Goal: Ask a question

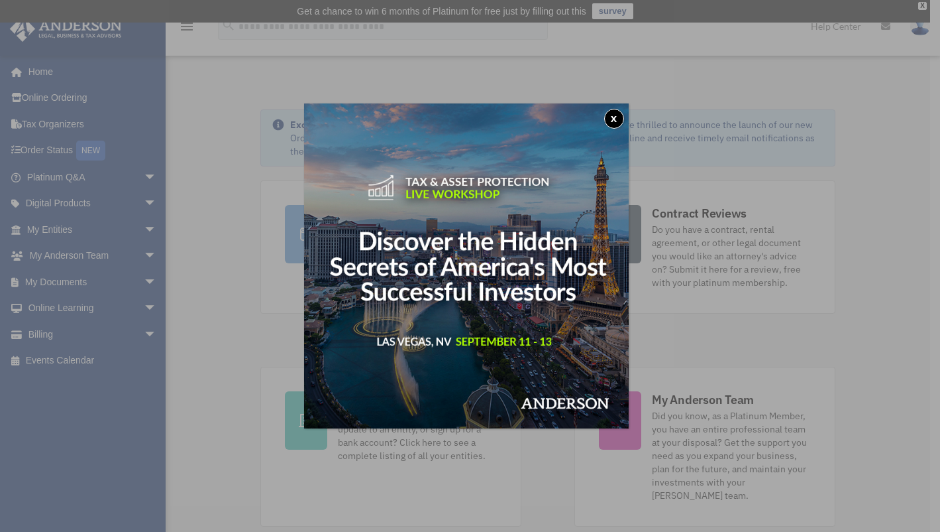
click at [623, 122] on button "x" at bounding box center [614, 119] width 20 height 20
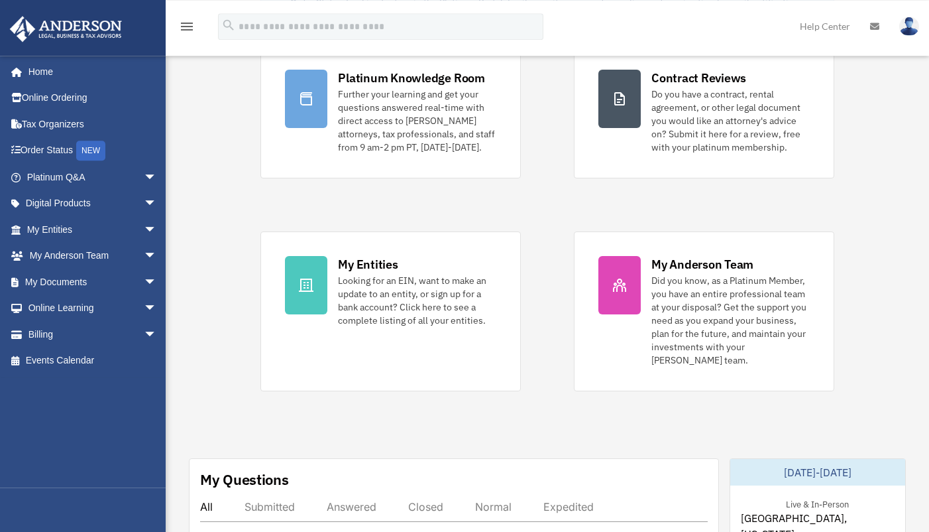
scroll to position [167, 0]
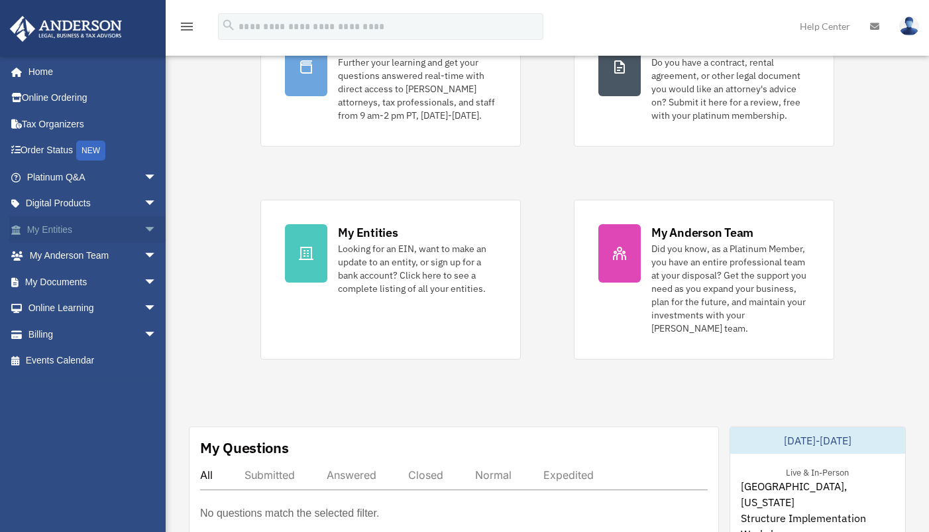
click at [66, 233] on link "My Entities arrow_drop_down" at bounding box center [93, 229] width 168 height 27
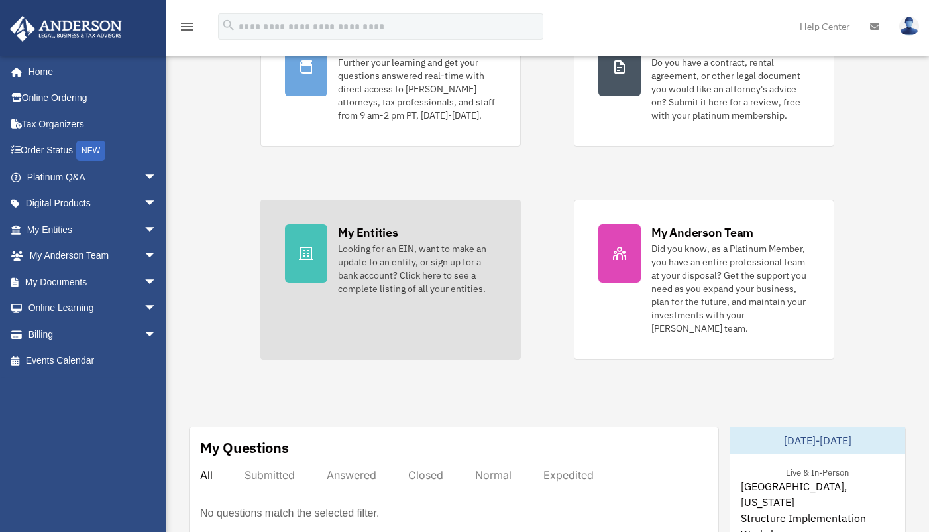
click at [361, 256] on div "Looking for an EIN, want to make an update to an entity, or sign up for a bank …" at bounding box center [417, 268] width 158 height 53
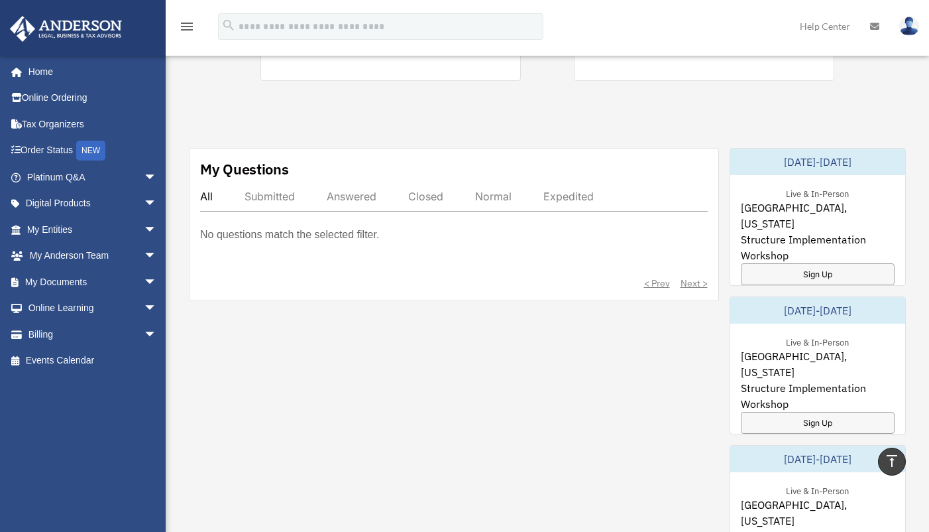
scroll to position [378, 0]
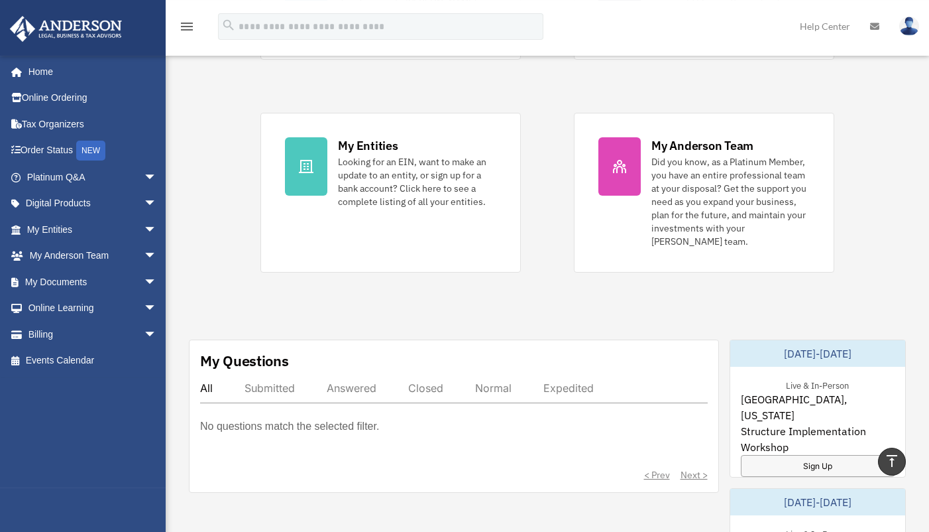
scroll to position [238, 0]
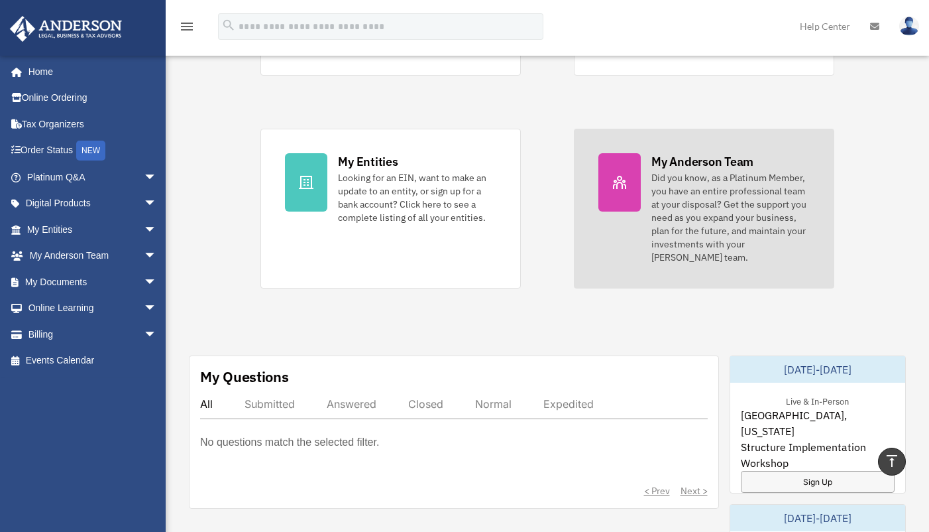
click at [673, 179] on div "Did you know, as a Platinum Member, you have an entire professional team at you…" at bounding box center [730, 217] width 158 height 93
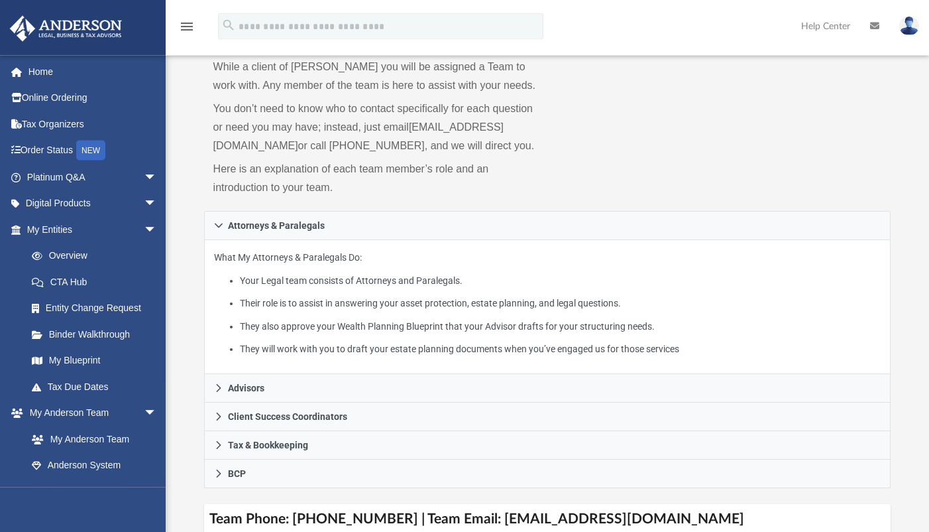
scroll to position [167, 0]
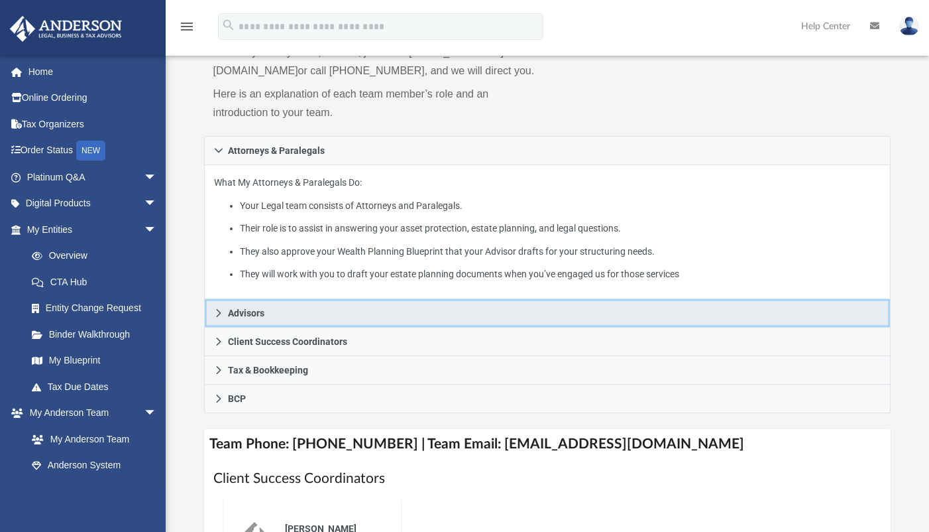
click at [243, 317] on span "Advisors" at bounding box center [246, 312] width 36 height 9
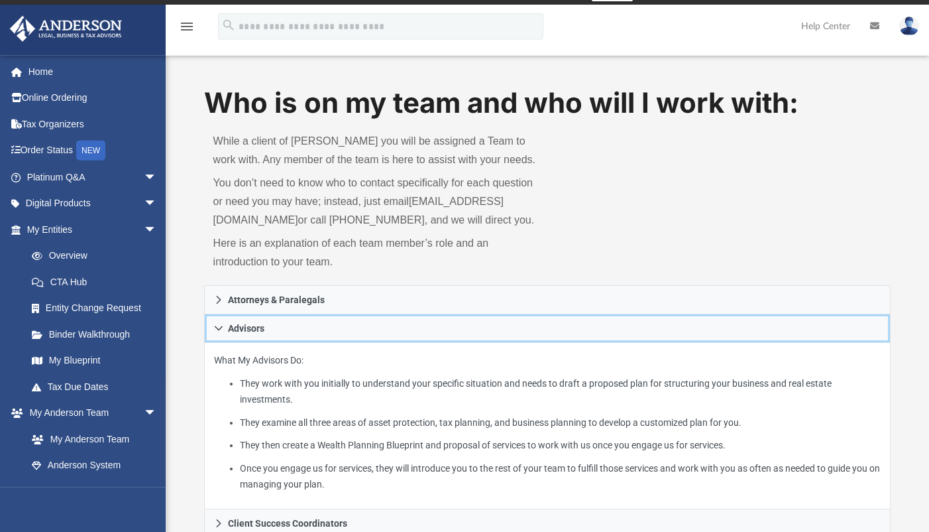
scroll to position [0, 0]
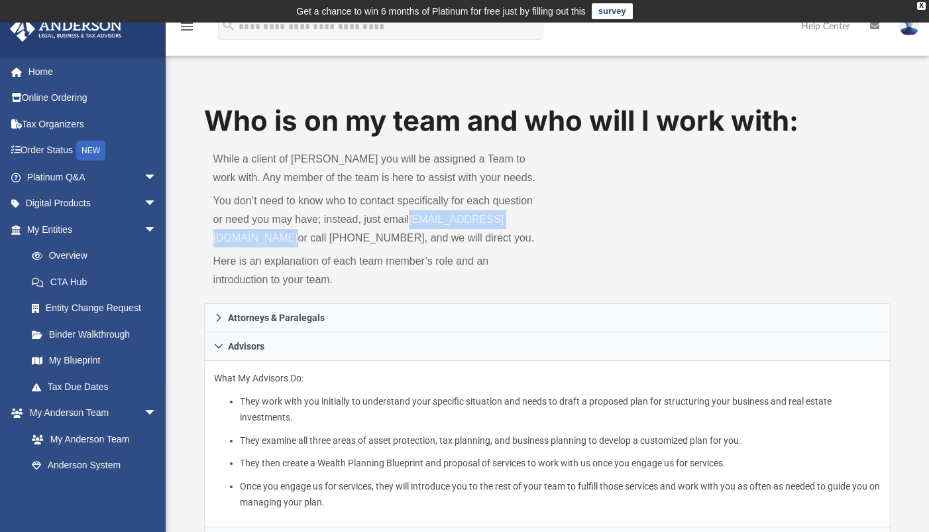
drag, startPoint x: 369, startPoint y: 237, endPoint x: 217, endPoint y: 238, distance: 152.4
click at [217, 238] on p "You don’t need to know who to contact specifically for each question or need yo…" at bounding box center [375, 220] width 325 height 56
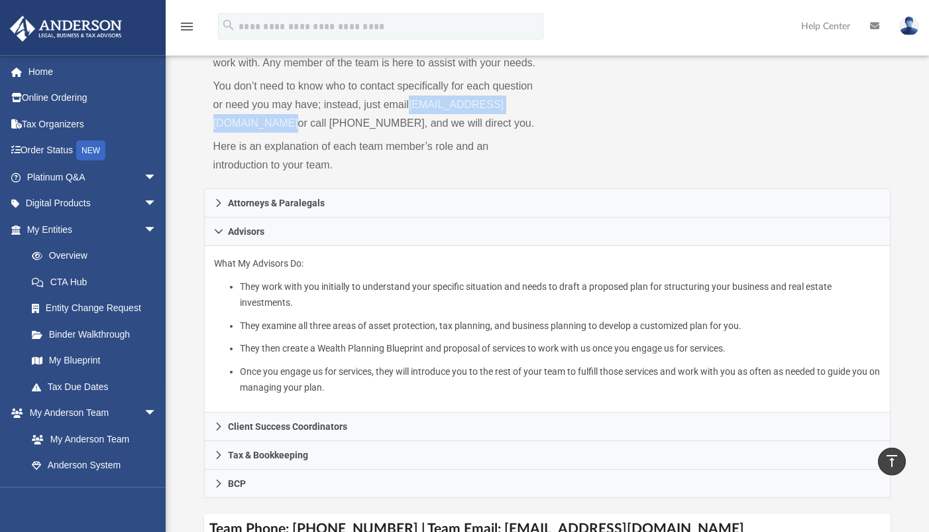
scroll to position [111, 0]
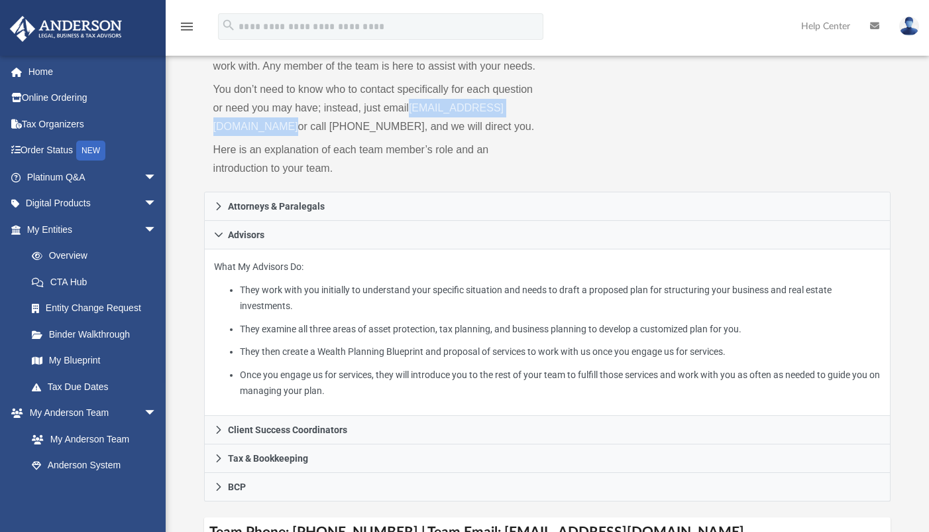
copy link "myteam@andersonadvisors.com"
click at [640, 179] on div "Who is on my team and who will I work with: While a client of Anderson you will…" at bounding box center [547, 90] width 687 height 201
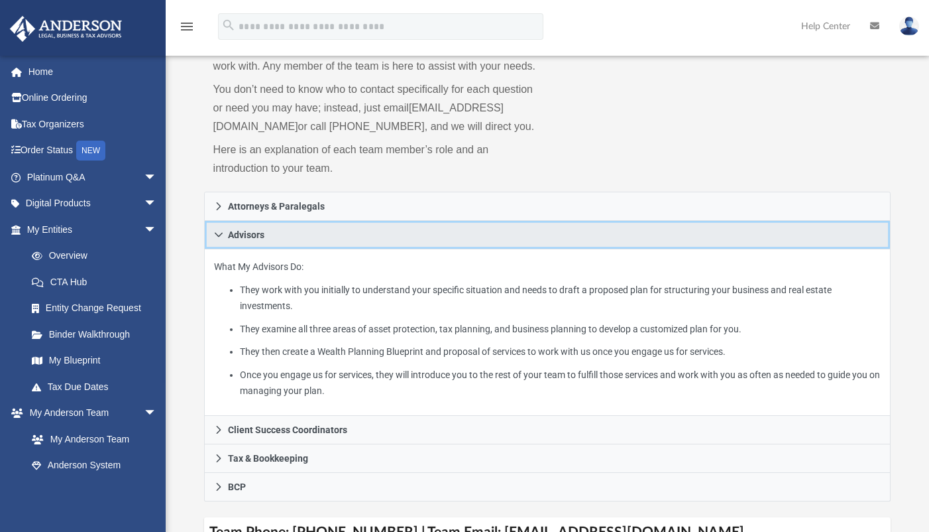
click at [216, 239] on icon at bounding box center [218, 234] width 9 height 9
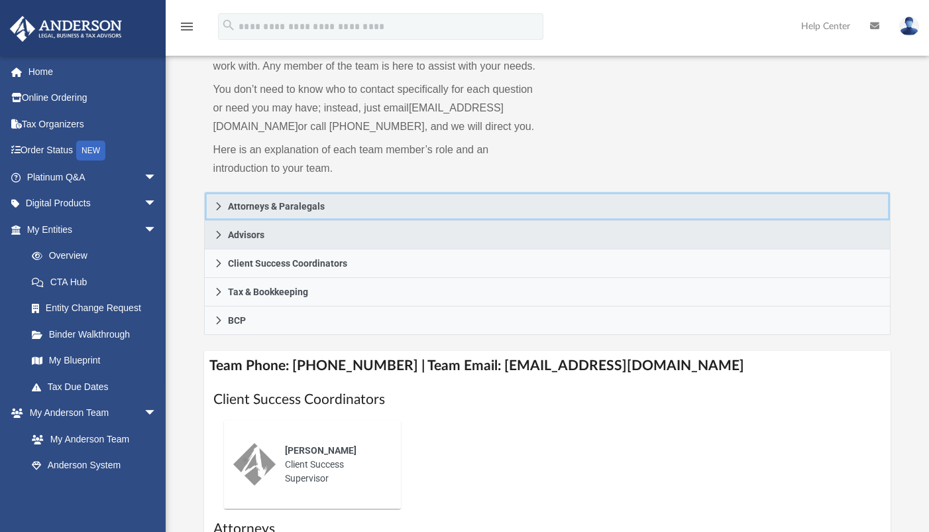
click at [312, 211] on span "Attorneys & Paralegals" at bounding box center [276, 205] width 97 height 9
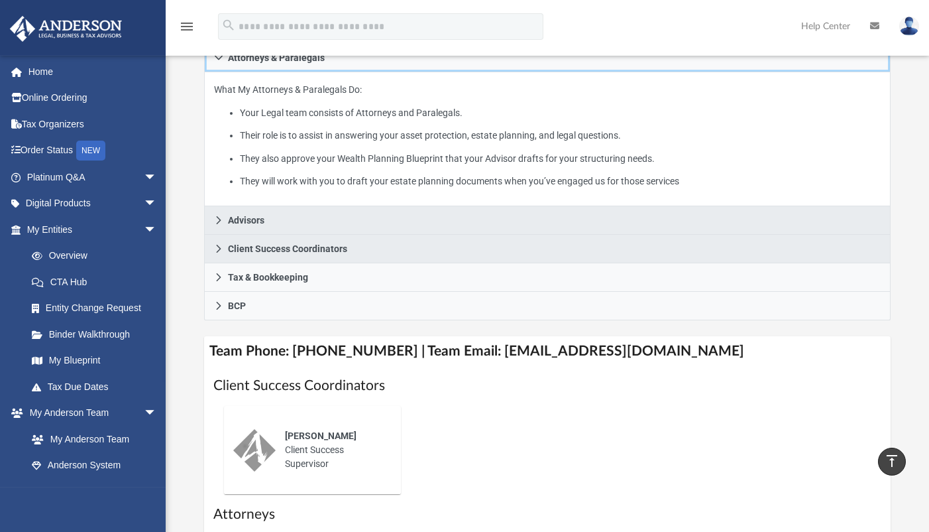
scroll to position [278, 0]
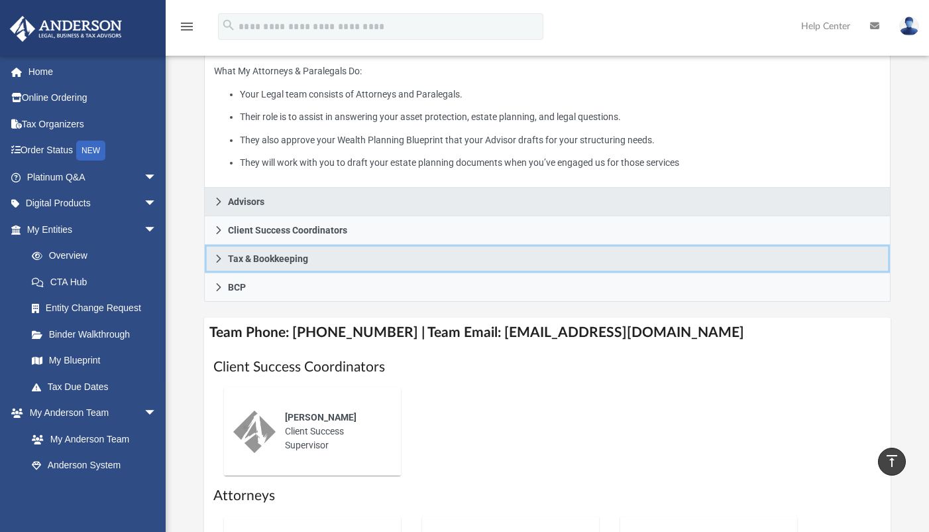
click at [246, 263] on span "Tax & Bookkeeping" at bounding box center [268, 258] width 80 height 9
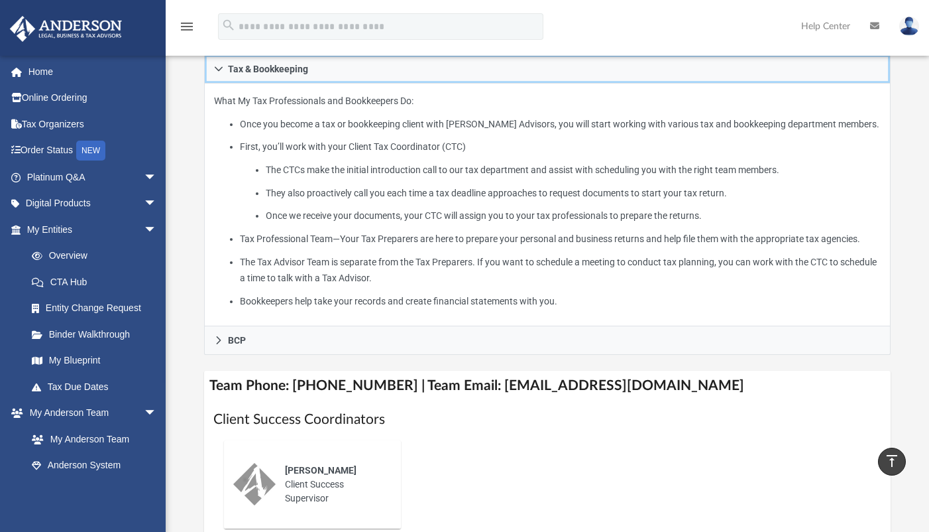
scroll to position [390, 0]
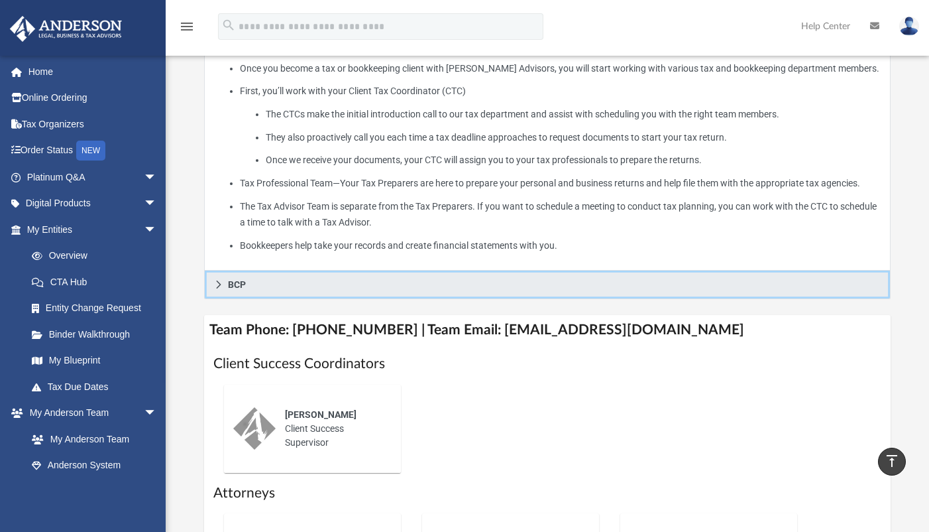
click at [238, 289] on span "BCP" at bounding box center [237, 284] width 18 height 9
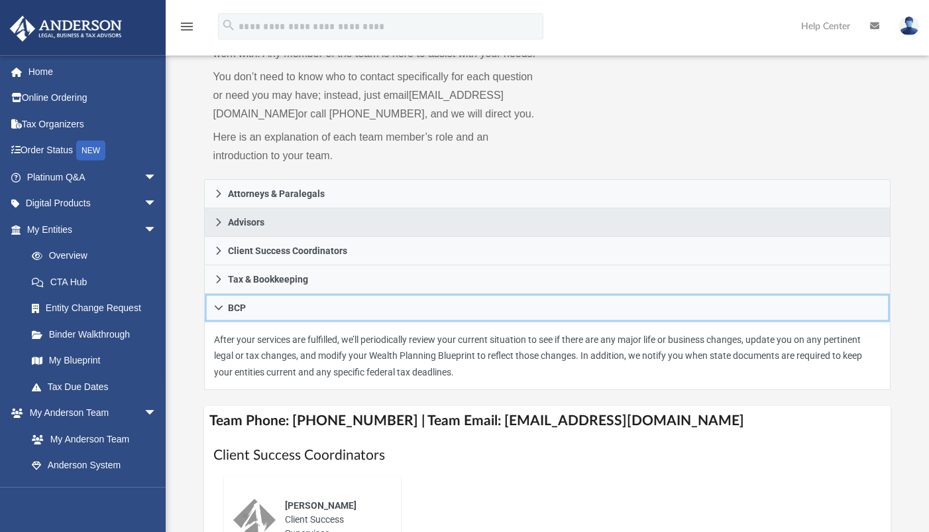
scroll to position [56, 0]
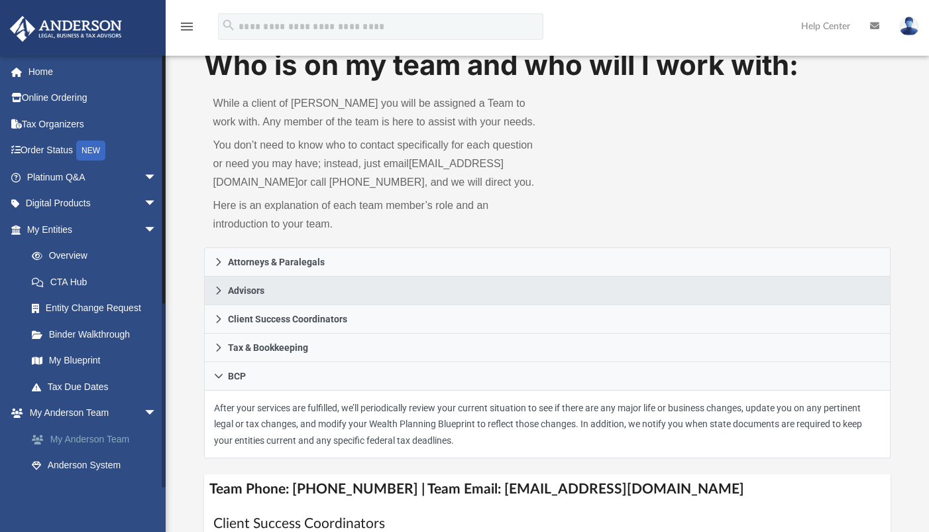
click at [107, 439] on link "My Anderson Team" at bounding box center [98, 438] width 158 height 27
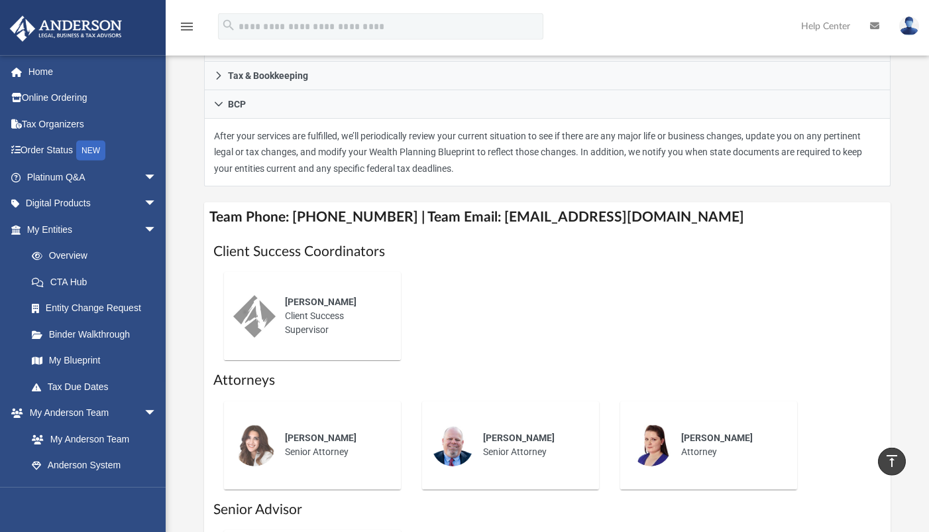
scroll to position [334, 0]
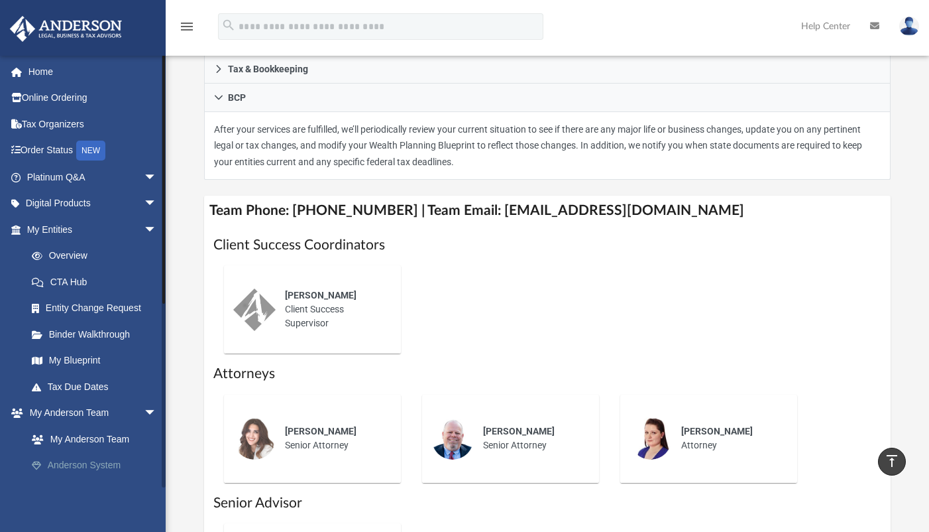
click at [103, 463] on link "Anderson System" at bounding box center [98, 465] width 158 height 27
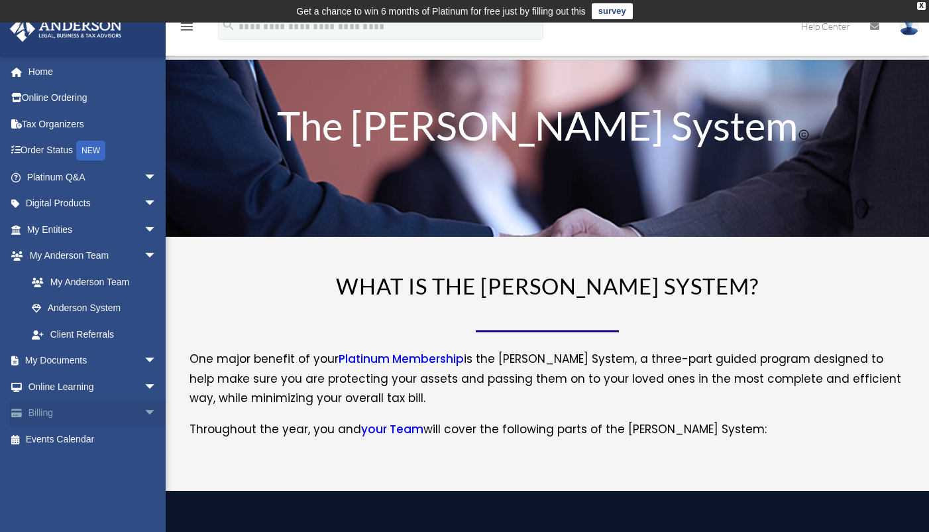
click at [40, 416] on link "Billing arrow_drop_down" at bounding box center [93, 413] width 168 height 27
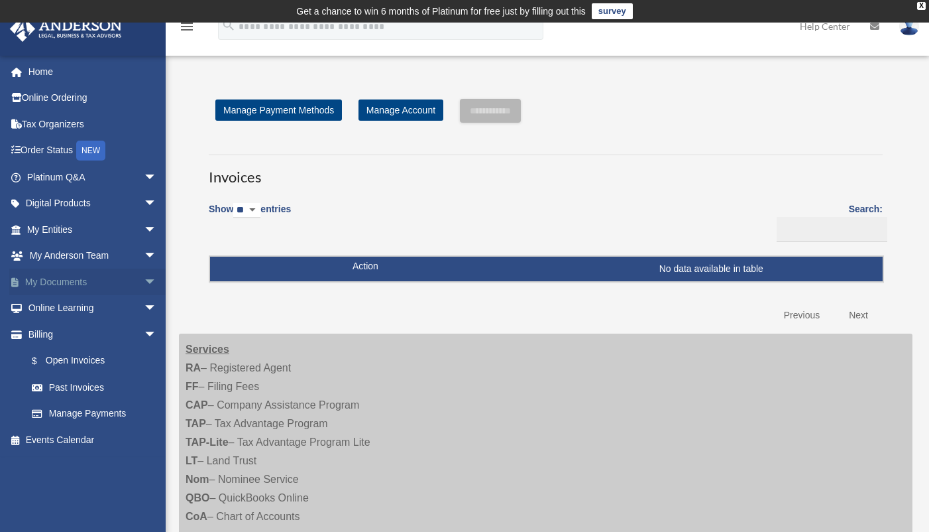
click at [57, 277] on link "My Documents arrow_drop_down" at bounding box center [93, 281] width 168 height 27
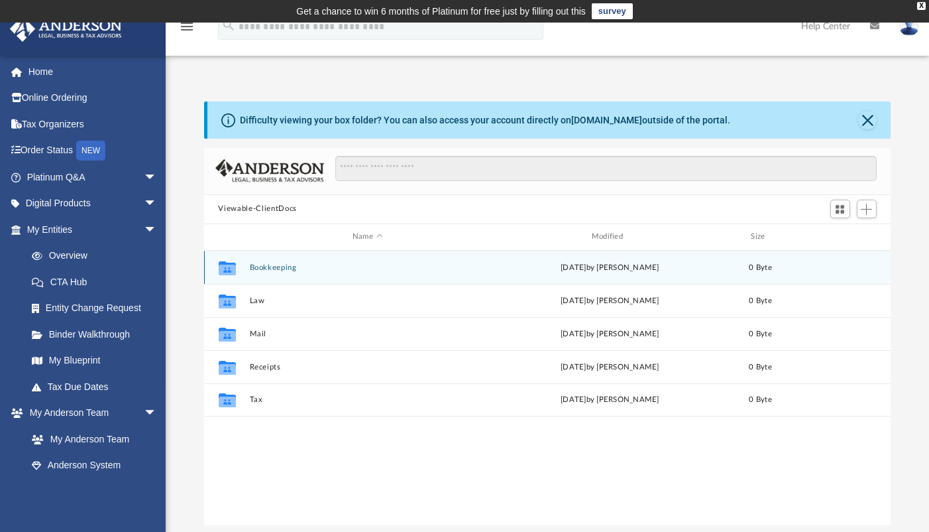
scroll to position [290, 676]
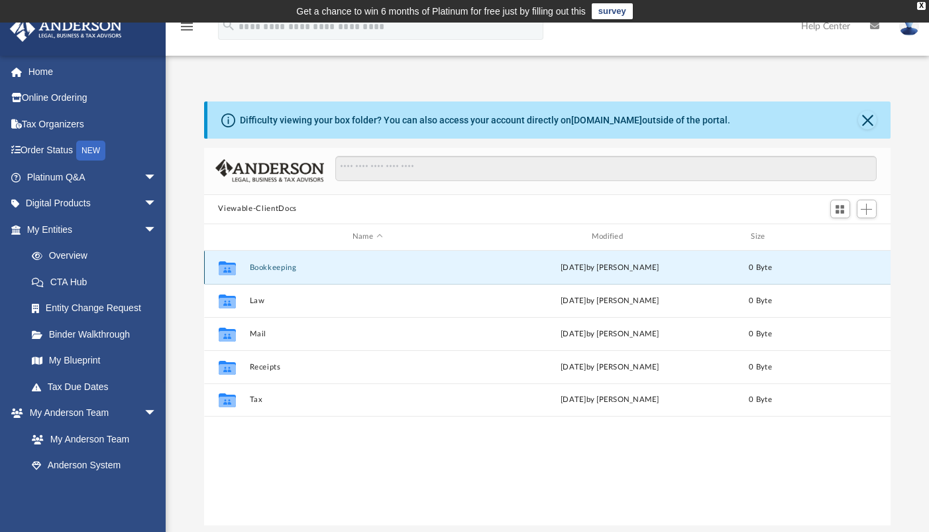
click at [288, 268] on button "Bookkeeping" at bounding box center [367, 267] width 237 height 9
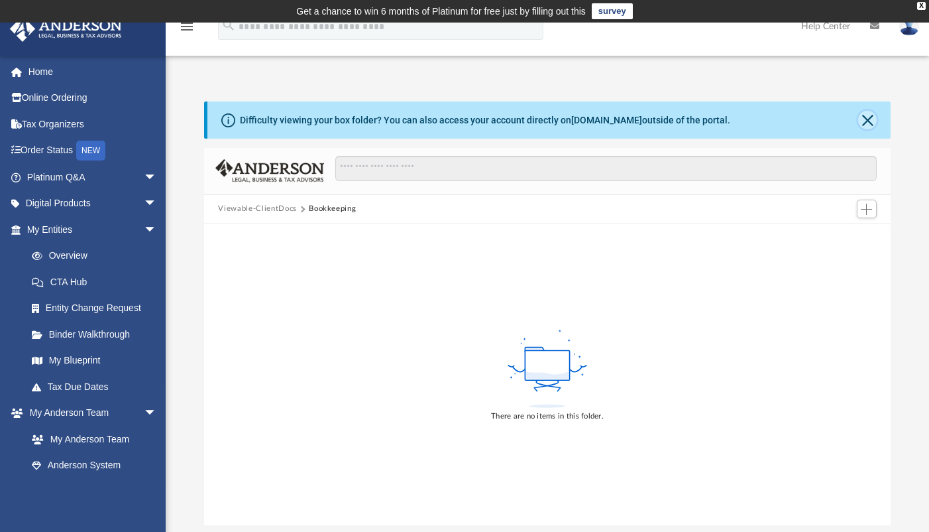
click at [866, 125] on button "Close" at bounding box center [867, 120] width 19 height 19
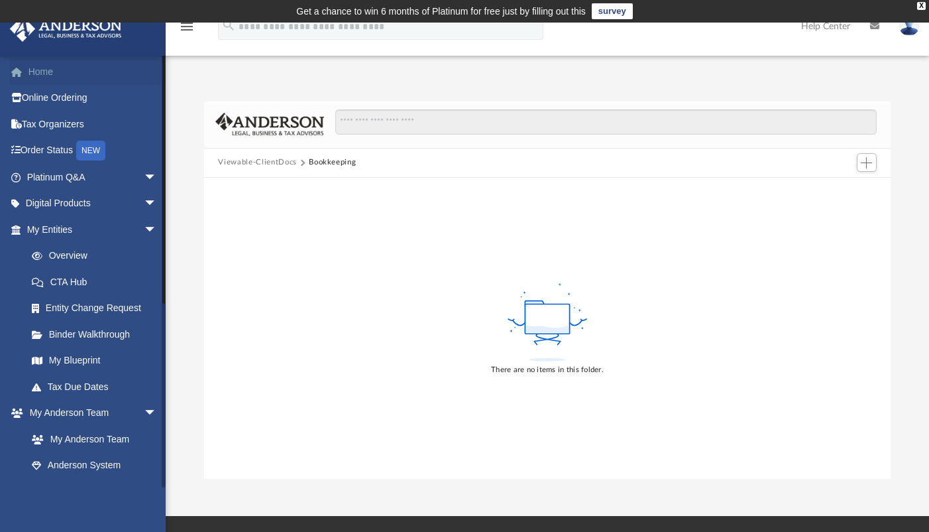
click at [52, 74] on link "Home" at bounding box center [93, 71] width 168 height 27
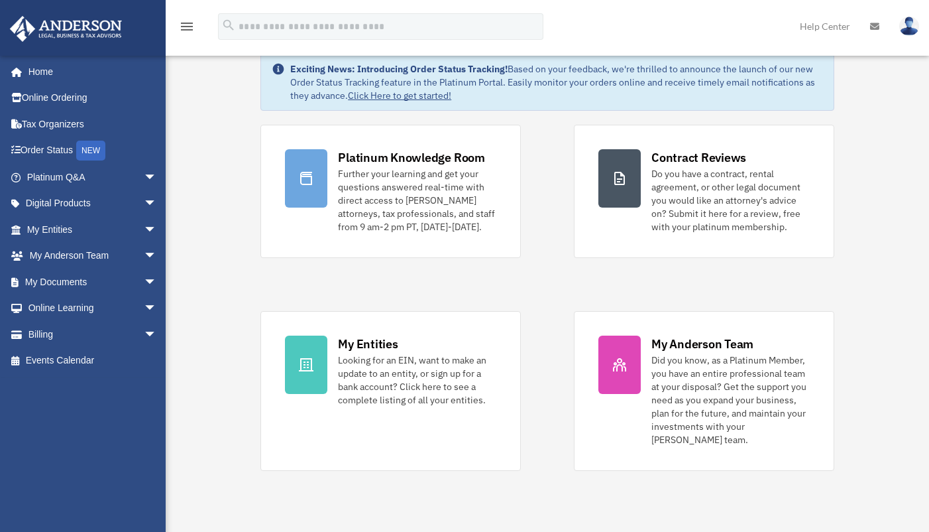
scroll to position [111, 0]
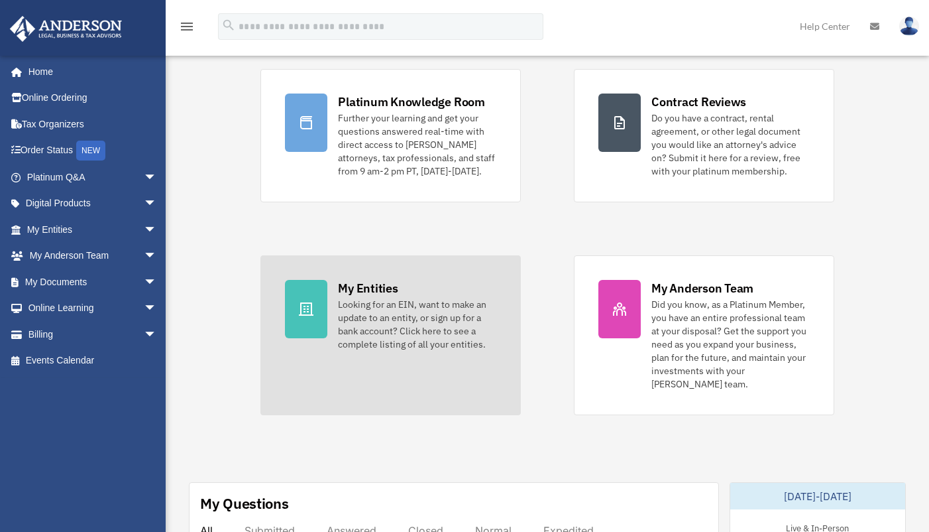
click at [297, 313] on div at bounding box center [306, 309] width 42 height 58
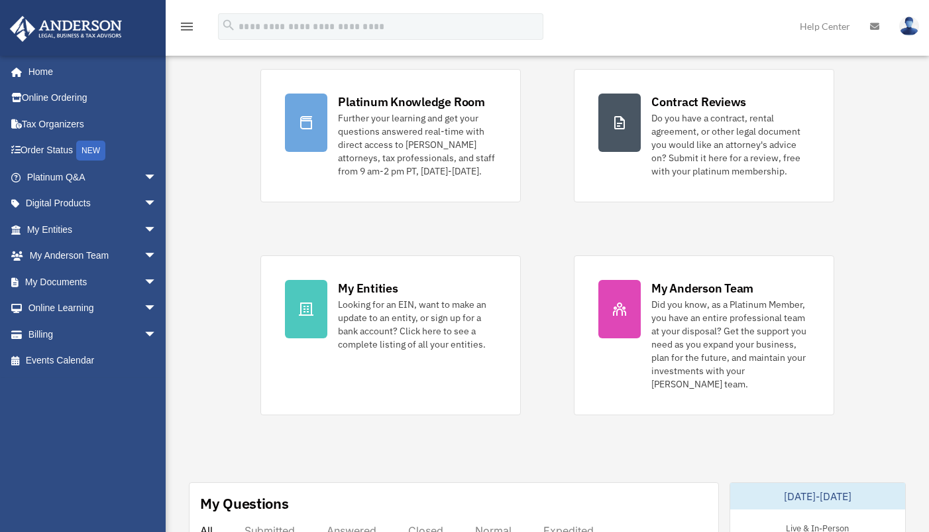
scroll to position [133, 0]
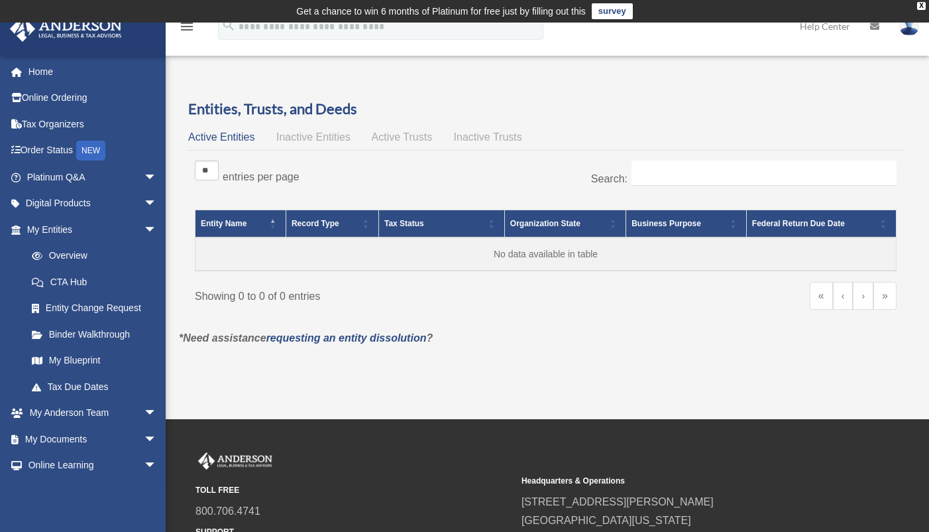
click at [227, 136] on span "Active Entities" at bounding box center [221, 136] width 66 height 11
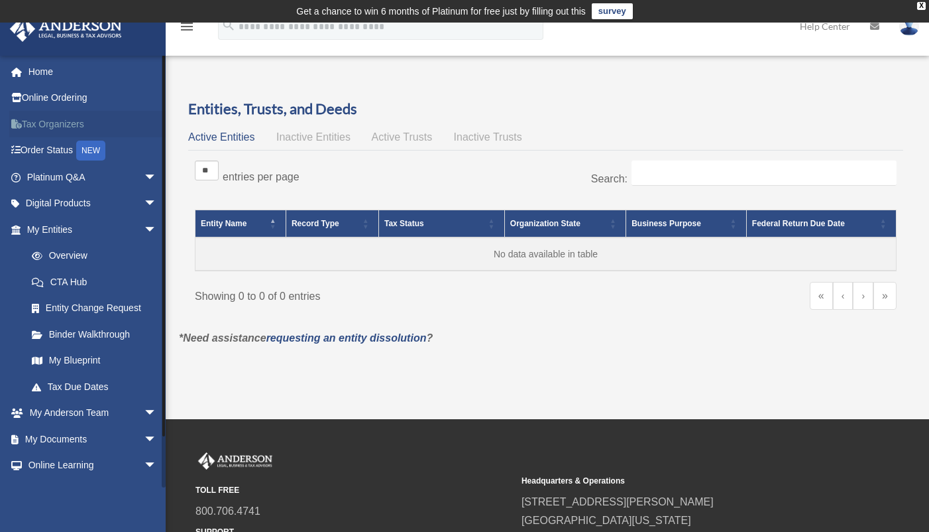
click at [62, 126] on link "Tax Organizers" at bounding box center [93, 124] width 168 height 27
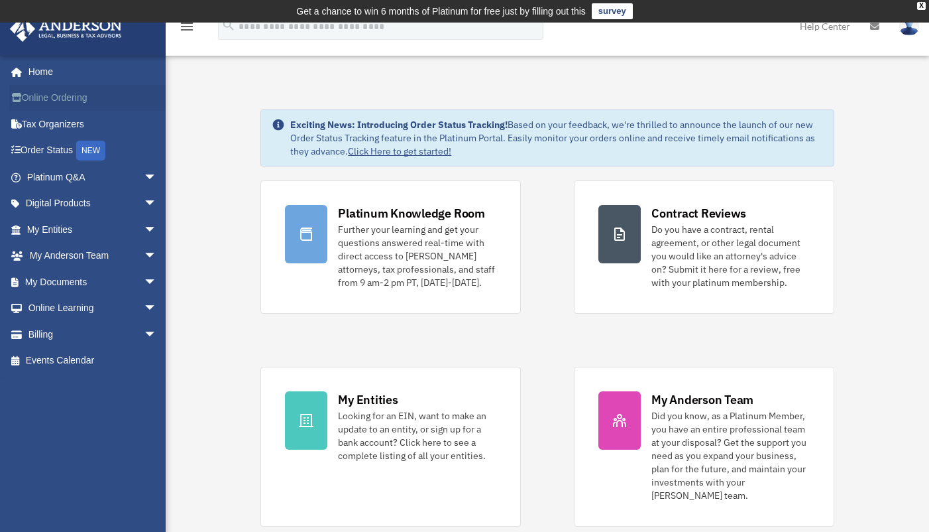
click at [81, 94] on link "Online Ordering" at bounding box center [93, 98] width 168 height 27
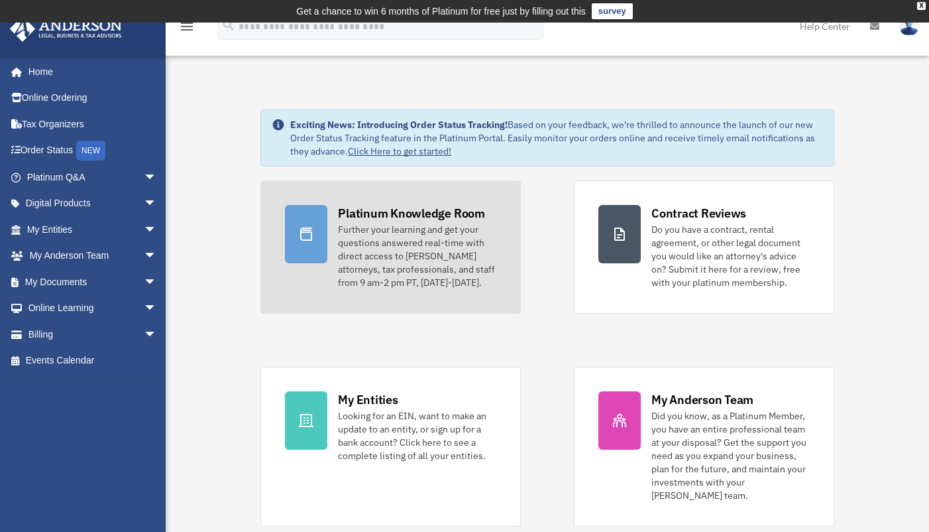
click at [310, 219] on div at bounding box center [306, 234] width 42 height 58
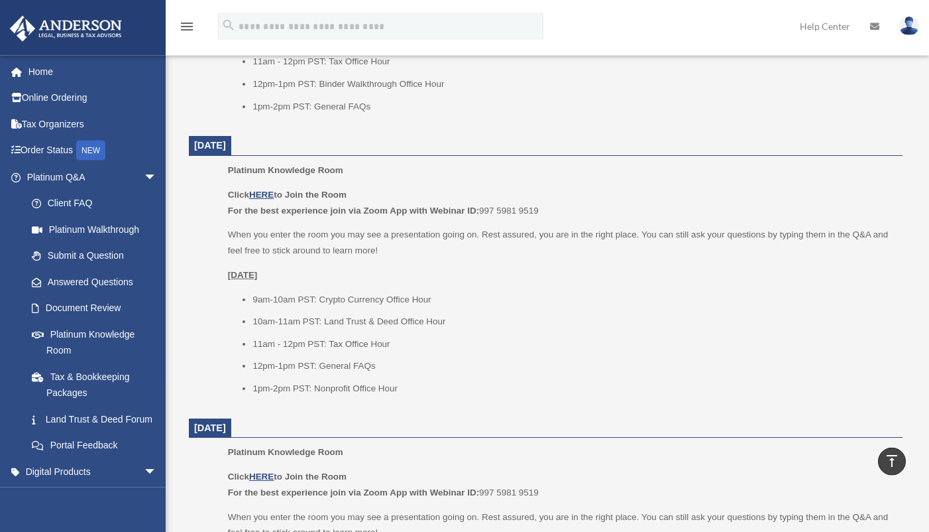
scroll to position [836, 0]
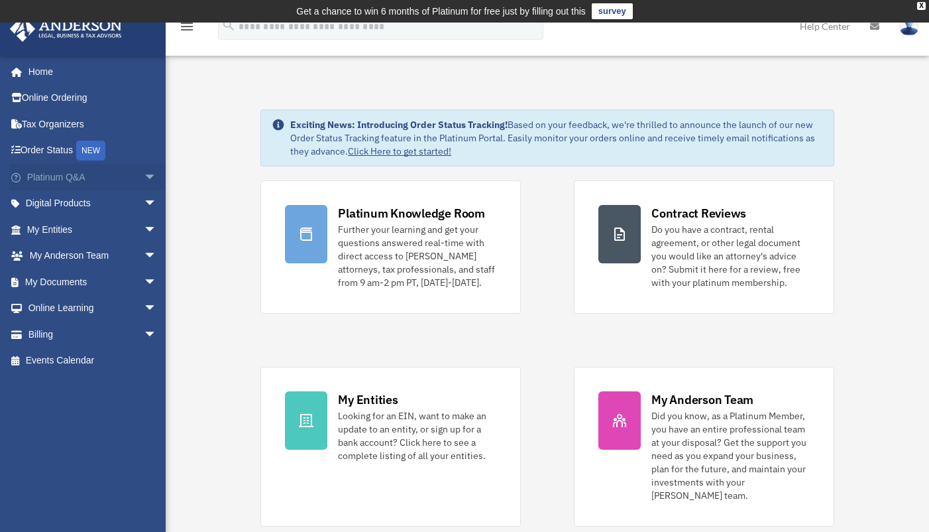
click at [115, 180] on link "Platinum Q&A arrow_drop_down" at bounding box center [93, 177] width 168 height 27
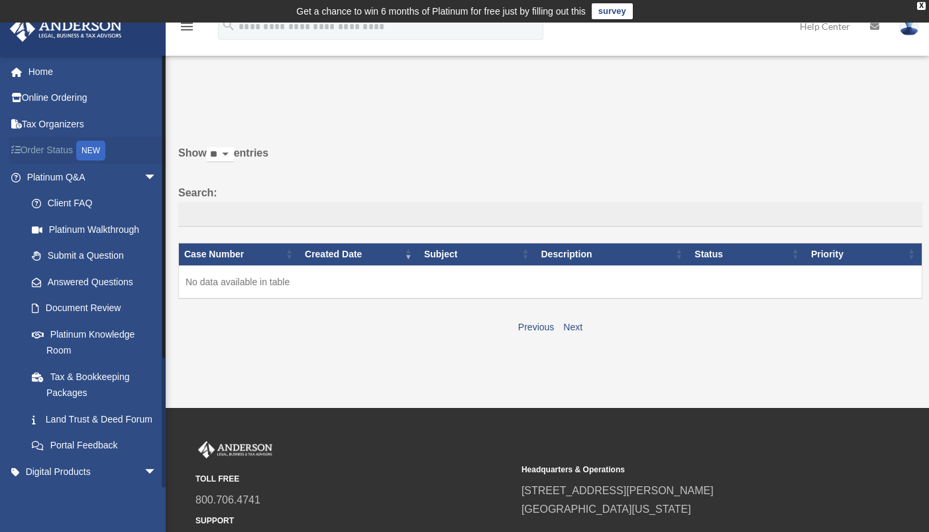
click at [61, 149] on link "Order Status NEW" at bounding box center [93, 150] width 168 height 27
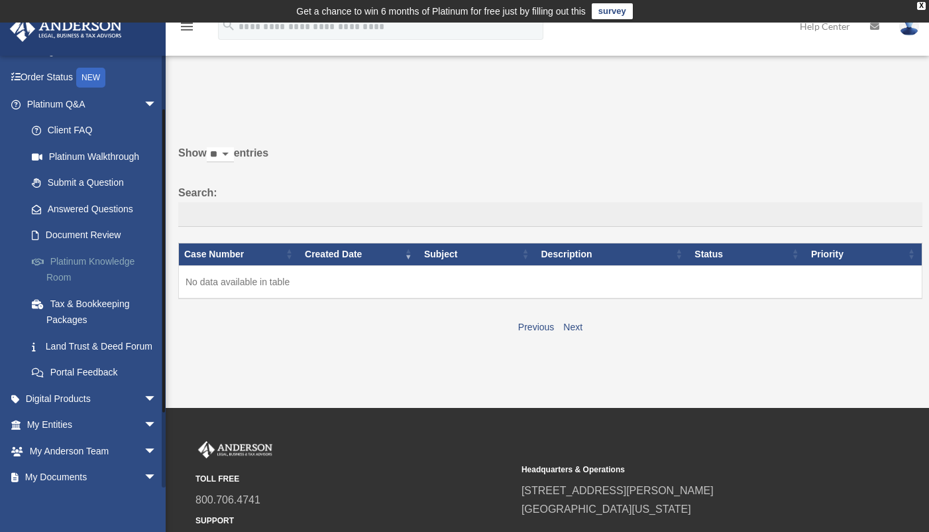
scroll to position [127, 0]
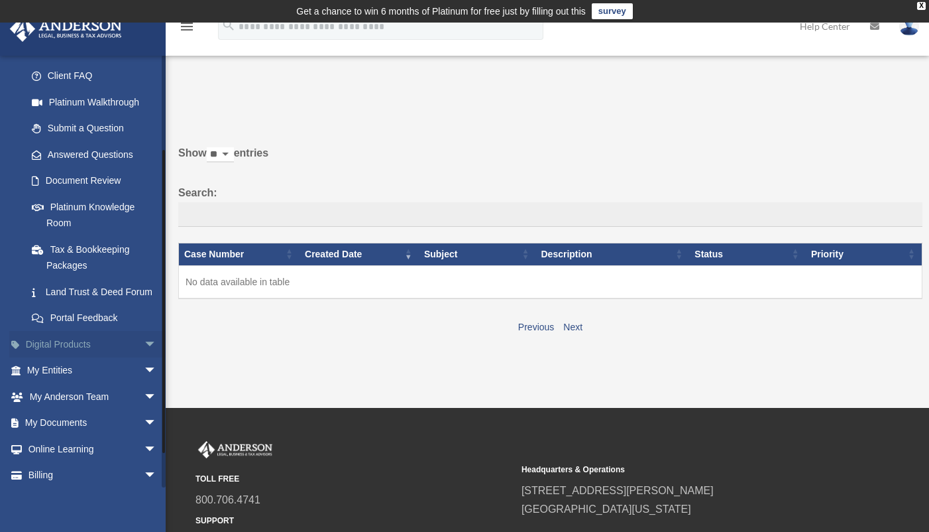
click at [78, 357] on link "Digital Products arrow_drop_down" at bounding box center [93, 344] width 168 height 27
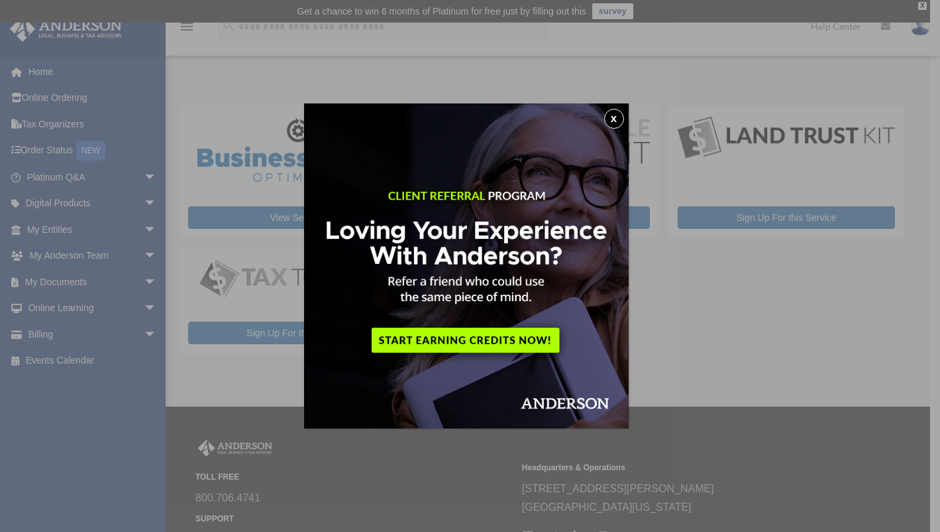
click at [617, 121] on button "x" at bounding box center [614, 119] width 20 height 20
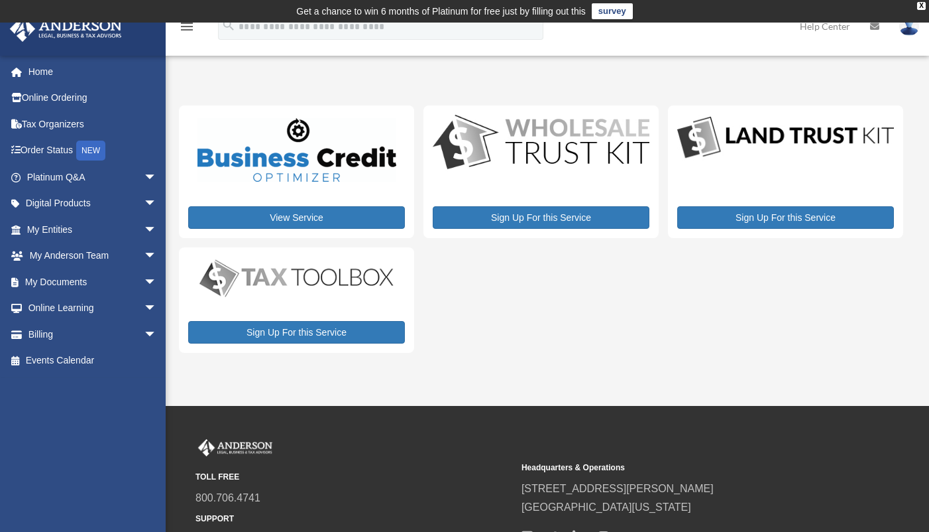
click at [702, 307] on div "View Service Sign Up For this Service Sign Up For this Service Sign Up For this…" at bounding box center [541, 229] width 724 height 248
click at [923, 5] on div "X" at bounding box center [921, 6] width 9 height 8
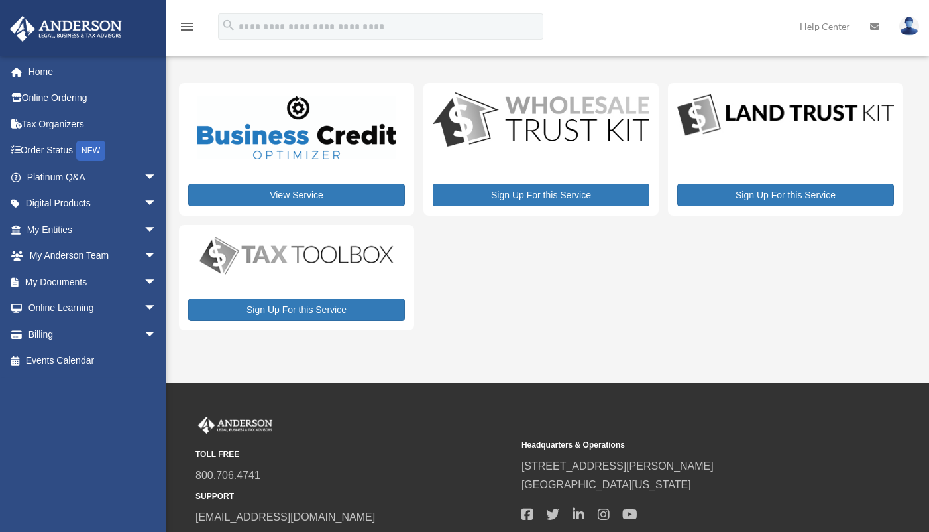
click at [711, 282] on div "View Service Sign Up For this Service Sign Up For this Service Sign Up For this…" at bounding box center [541, 207] width 724 height 248
click at [87, 177] on link "Platinum Q&A arrow_drop_down" at bounding box center [93, 177] width 168 height 27
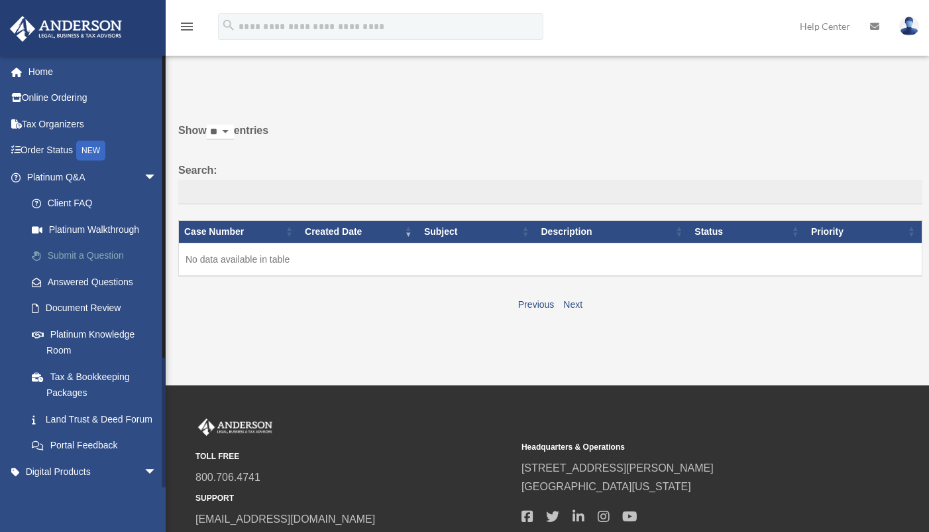
click at [88, 256] on link "Submit a Question" at bounding box center [98, 256] width 158 height 27
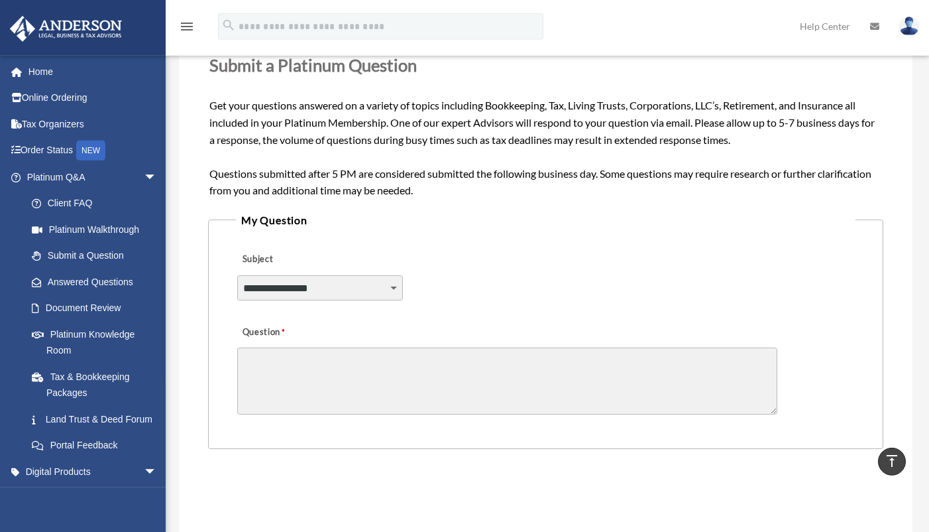
scroll to position [167, 0]
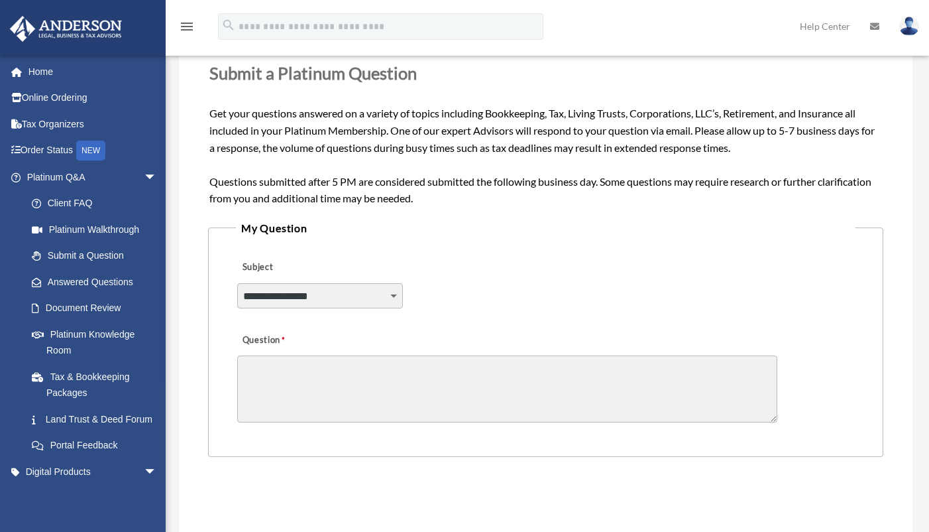
click at [237, 283] on select "**********" at bounding box center [320, 295] width 166 height 25
select select "******"
click option "**********" at bounding box center [0, 0] width 0 height 0
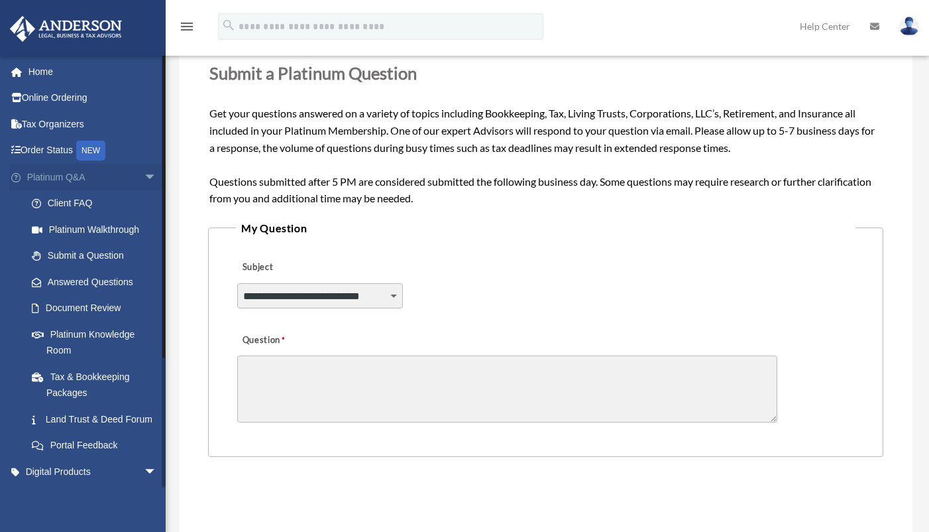
click at [78, 178] on link "Platinum Q&A arrow_drop_down" at bounding box center [93, 177] width 168 height 27
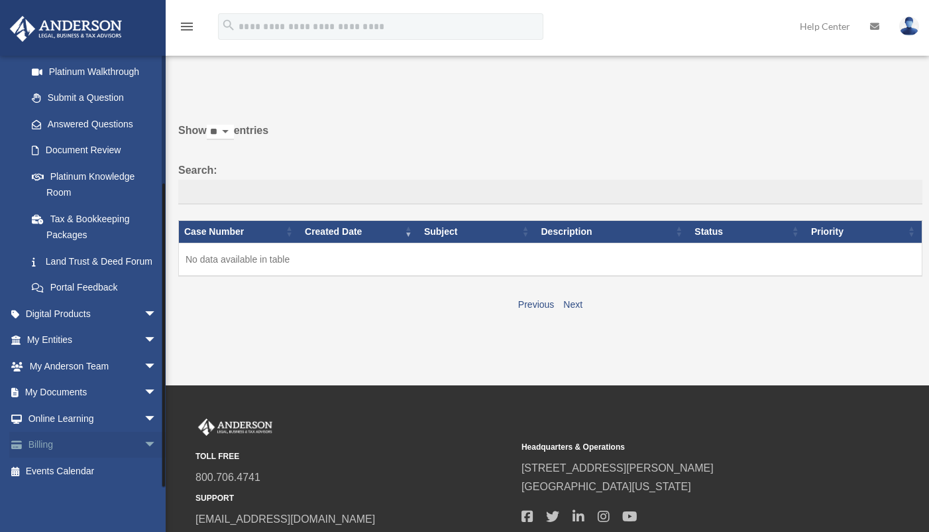
scroll to position [174, 0]
click at [58, 367] on link "My [PERSON_NAME] Team arrow_drop_down" at bounding box center [93, 366] width 168 height 27
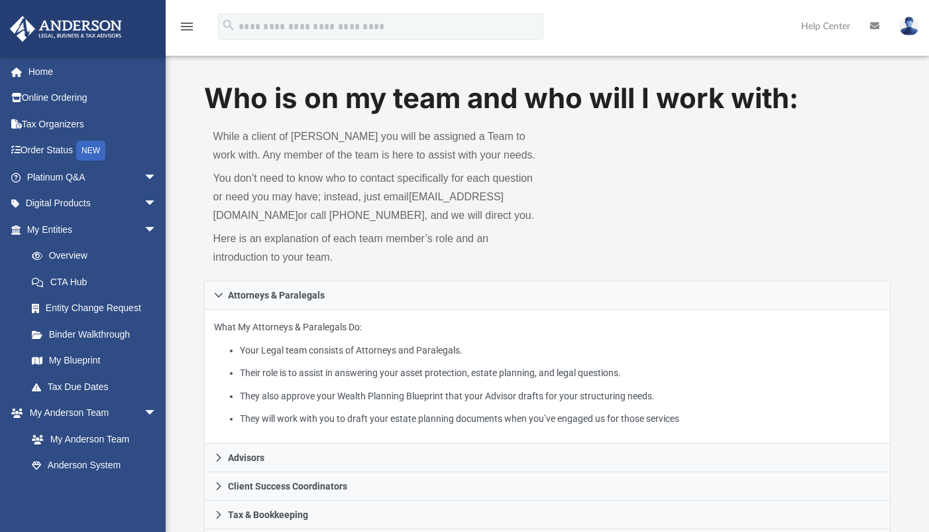
click at [681, 225] on div "Who is on my team and who will I work with: While a client of [PERSON_NAME] you…" at bounding box center [547, 179] width 687 height 201
